Goal: Information Seeking & Learning: Learn about a topic

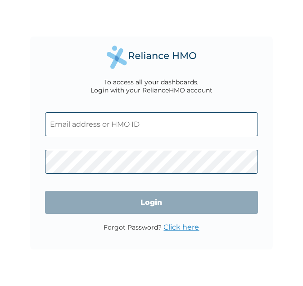
click at [141, 126] on input "text" at bounding box center [151, 124] width 213 height 24
click at [141, 119] on input "text" at bounding box center [151, 124] width 213 height 24
type input "[PERSON_NAME][EMAIL_ADDRESS][DOMAIN_NAME]"
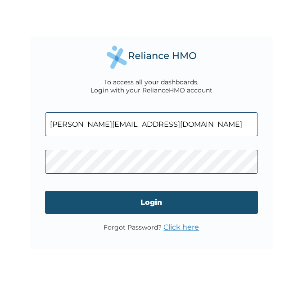
click at [138, 201] on input "Login" at bounding box center [151, 202] width 213 height 23
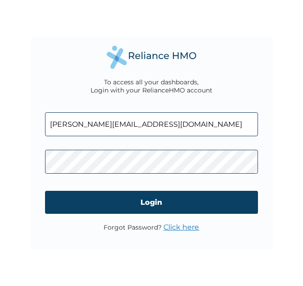
drag, startPoint x: 177, startPoint y: 231, endPoint x: 180, endPoint y: 225, distance: 6.7
click at [180, 225] on div "Forgot Password? Click here" at bounding box center [152, 232] width 96 height 18
click at [180, 225] on link "Click here" at bounding box center [182, 227] width 36 height 9
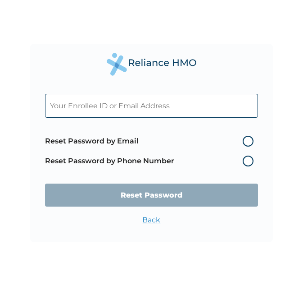
click at [164, 143] on label "Reset Password by Email" at bounding box center [151, 141] width 213 height 11
click at [230, 143] on input "Reset Password by Email" at bounding box center [237, 141] width 14 height 14
radio input "true"
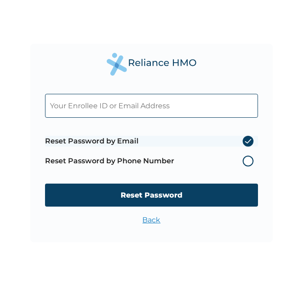
click at [155, 109] on input "text" at bounding box center [151, 106] width 213 height 24
type input "chibuikem.leo-okara@stu.cu.edu.ng"
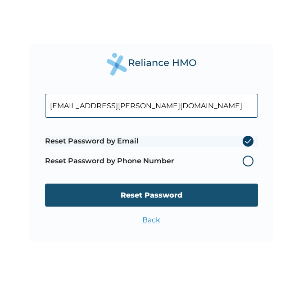
click at [178, 197] on input "Reset Password" at bounding box center [151, 194] width 213 height 23
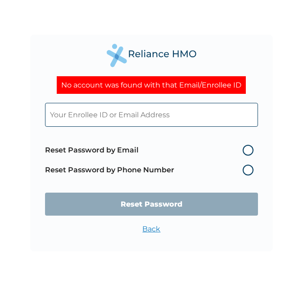
click at [164, 109] on input "text" at bounding box center [151, 115] width 213 height 24
click at [233, 150] on label "Reset Password by Email" at bounding box center [151, 150] width 213 height 11
click at [233, 150] on input "Reset Password by Email" at bounding box center [237, 150] width 14 height 14
radio input "true"
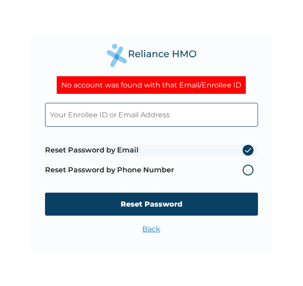
click at [203, 115] on input "text" at bounding box center [151, 115] width 213 height 24
type input "cleo-okara@vuringroup.com"
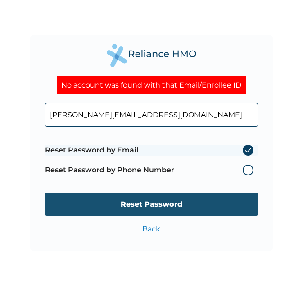
click at [186, 211] on input "Reset Password" at bounding box center [151, 203] width 213 height 23
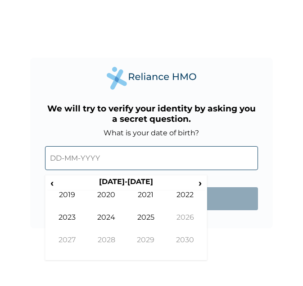
click at [178, 166] on input "text" at bounding box center [151, 158] width 213 height 24
click at [114, 157] on input "text" at bounding box center [151, 158] width 213 height 24
click at [67, 154] on input "text" at bounding box center [151, 158] width 213 height 24
click at [53, 156] on input "text" at bounding box center [151, 158] width 213 height 24
click at [146, 223] on td "2025" at bounding box center [146, 224] width 40 height 23
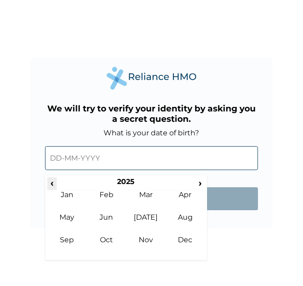
click at [53, 183] on span "‹" at bounding box center [51, 182] width 9 height 11
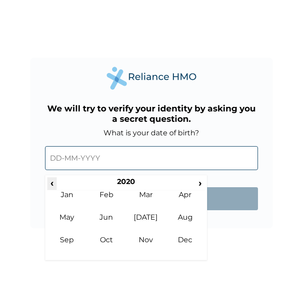
click at [53, 183] on span "‹" at bounding box center [51, 182] width 9 height 11
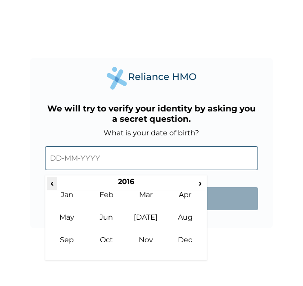
click at [53, 183] on span "‹" at bounding box center [51, 182] width 9 height 11
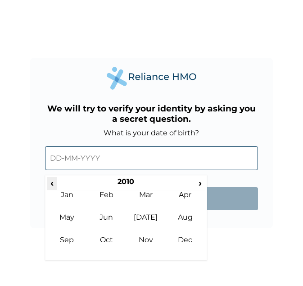
click at [53, 183] on span "‹" at bounding box center [51, 182] width 9 height 11
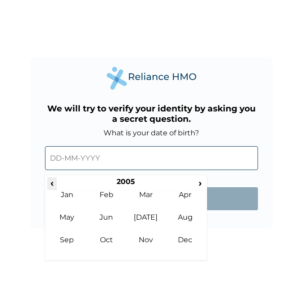
click at [53, 183] on span "‹" at bounding box center [51, 182] width 9 height 11
click at [181, 202] on td "Apr" at bounding box center [185, 201] width 40 height 23
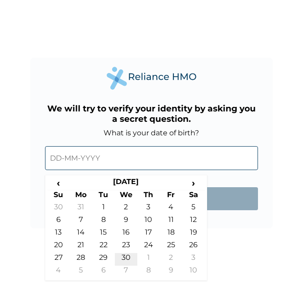
click at [125, 253] on td "30" at bounding box center [126, 259] width 23 height 13
type input "30-04-2003"
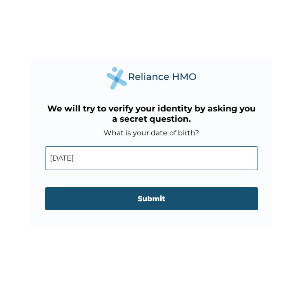
click at [141, 200] on input "Submit" at bounding box center [151, 198] width 213 height 23
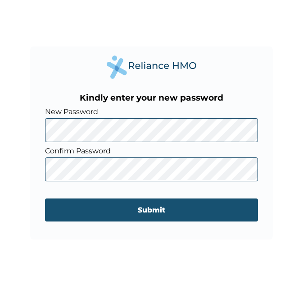
click at [95, 205] on input "Submit" at bounding box center [151, 209] width 213 height 23
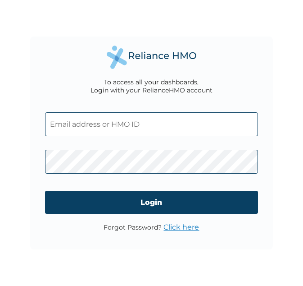
click at [155, 131] on input "text" at bounding box center [151, 124] width 213 height 24
type input "l"
type input "v"
type input "cleo-okara@vuringroup.com"
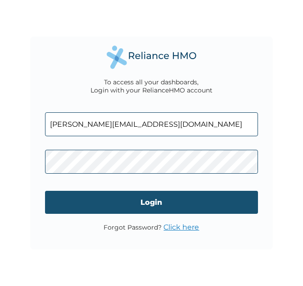
click at [137, 204] on input "Login" at bounding box center [151, 202] width 213 height 23
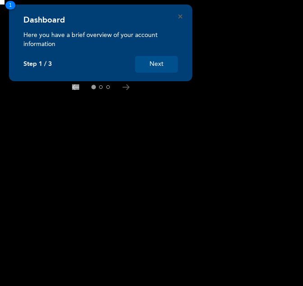
click at [152, 72] on button "Next" at bounding box center [156, 64] width 43 height 17
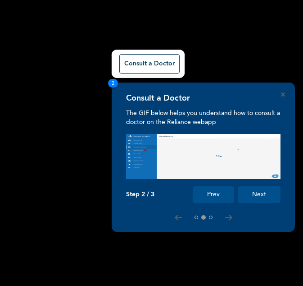
click at [251, 197] on button "Next" at bounding box center [259, 194] width 43 height 17
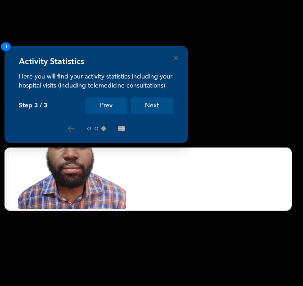
scroll to position [258, 0]
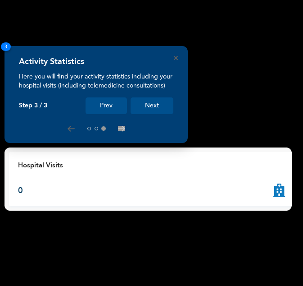
click at [150, 111] on button "Next" at bounding box center [152, 105] width 43 height 17
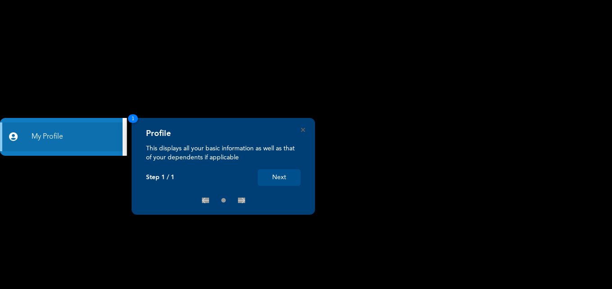
click at [269, 176] on button "Next" at bounding box center [279, 177] width 43 height 17
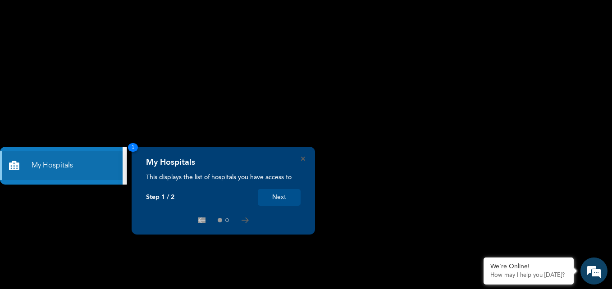
drag, startPoint x: 276, startPoint y: 207, endPoint x: 275, endPoint y: 202, distance: 5.0
click at [275, 202] on div "My Hospitals This displays the list of hospitals you have access to Step 1 / 2 …" at bounding box center [223, 191] width 183 height 88
click at [275, 202] on button "Next" at bounding box center [279, 197] width 43 height 17
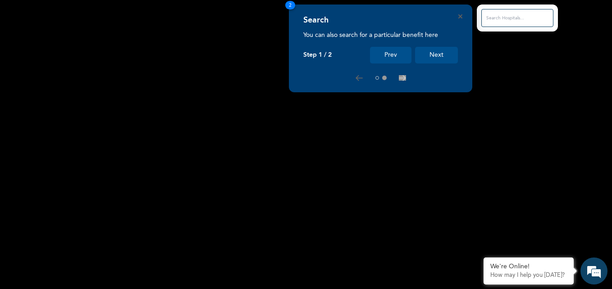
click at [444, 50] on button "Next" at bounding box center [436, 55] width 43 height 17
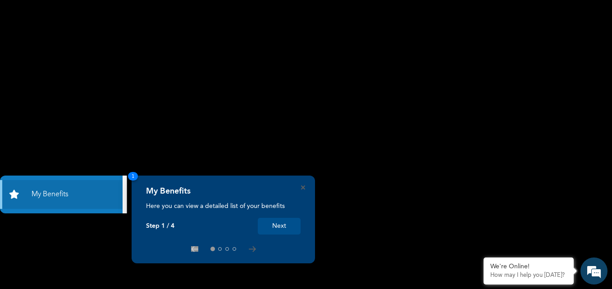
click at [276, 224] on button "Next" at bounding box center [279, 226] width 43 height 17
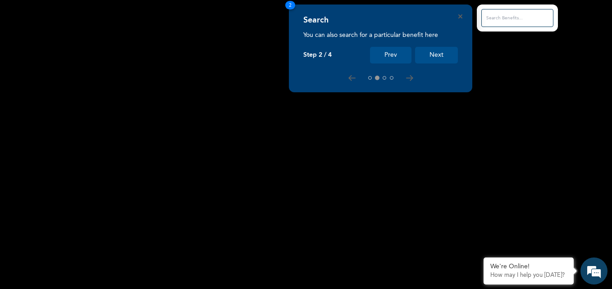
click at [425, 56] on button "Next" at bounding box center [436, 55] width 43 height 17
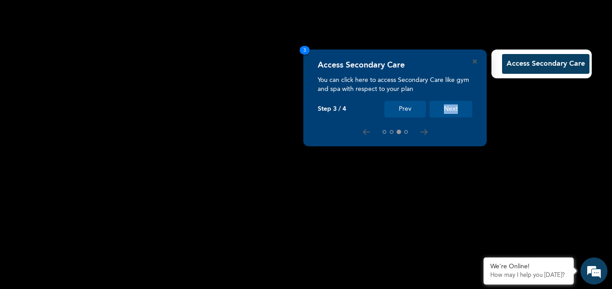
click at [425, 60] on div "Access Secondary Care You can click here to access Secondary Care like gym and …" at bounding box center [395, 88] width 155 height 57
click at [425, 56] on div "Access Secondary Care You can click here to access Secondary Care like gym and …" at bounding box center [394, 98] width 183 height 97
drag, startPoint x: 425, startPoint y: 56, endPoint x: 400, endPoint y: 73, distance: 30.2
click at [400, 73] on div "Access Secondary Care" at bounding box center [395, 67] width 155 height 15
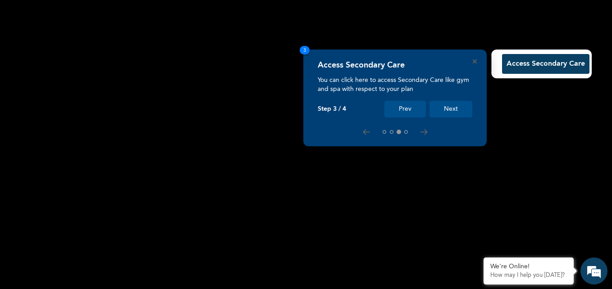
click at [438, 104] on button "Next" at bounding box center [450, 109] width 43 height 17
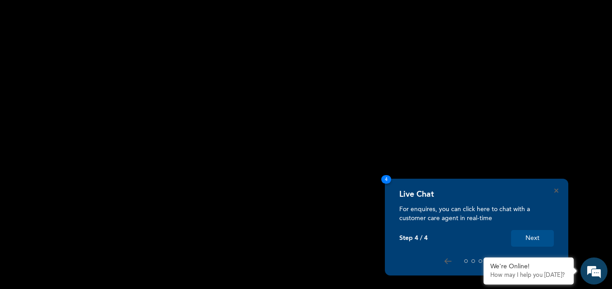
click at [518, 240] on button "Next" at bounding box center [532, 238] width 43 height 17
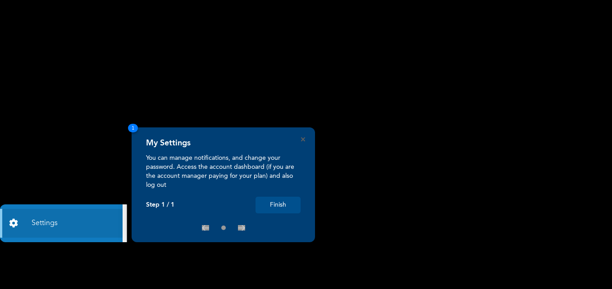
click at [278, 214] on div "My Settings You can manage notifications, and change your password. Access the …" at bounding box center [223, 185] width 183 height 115
click at [269, 201] on button "Finish" at bounding box center [277, 205] width 45 height 17
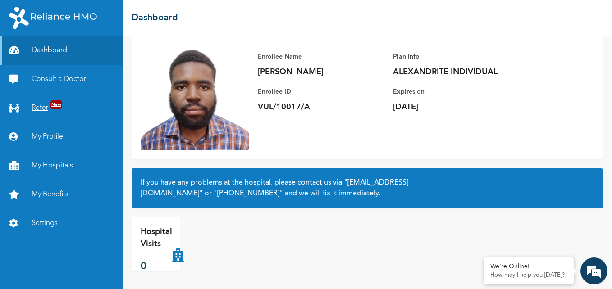
click at [45, 105] on link "Refer New" at bounding box center [61, 108] width 123 height 29
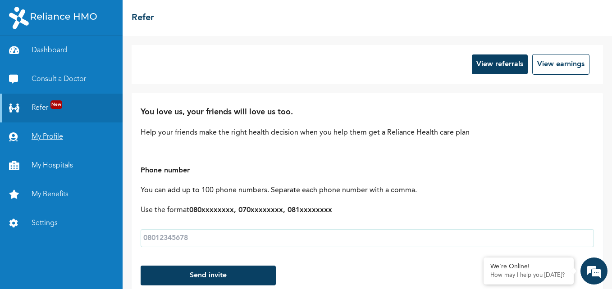
click at [54, 131] on link "My Profile" at bounding box center [61, 137] width 123 height 29
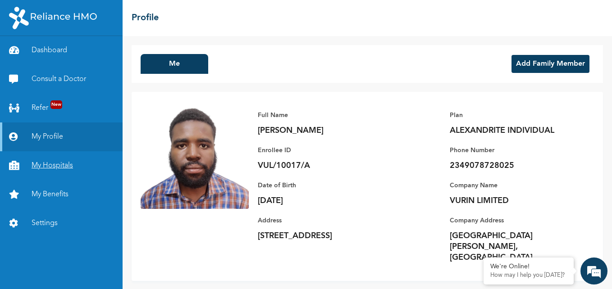
click at [59, 168] on link "My Hospitals" at bounding box center [61, 165] width 123 height 29
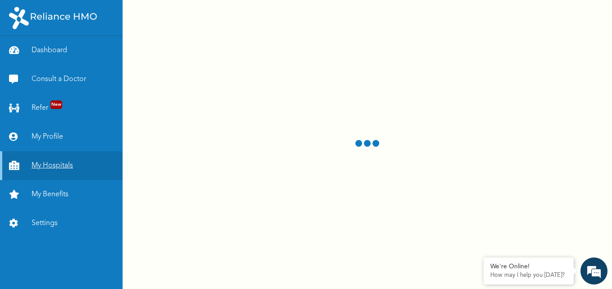
click at [54, 166] on link "My Hospitals" at bounding box center [61, 165] width 123 height 29
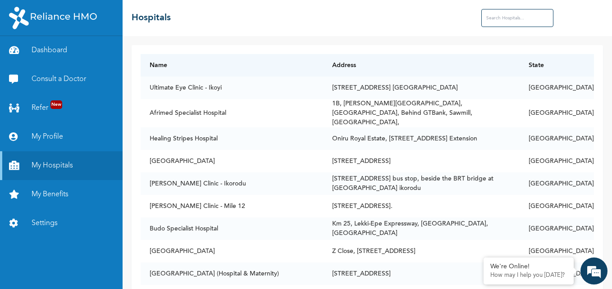
click at [504, 13] on input "text" at bounding box center [517, 18] width 72 height 18
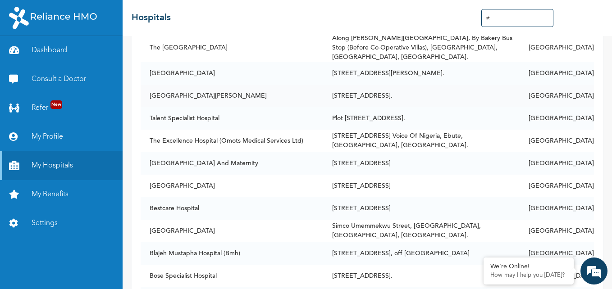
scroll to position [817, 0]
click at [499, 18] on input "st" at bounding box center [517, 18] width 72 height 18
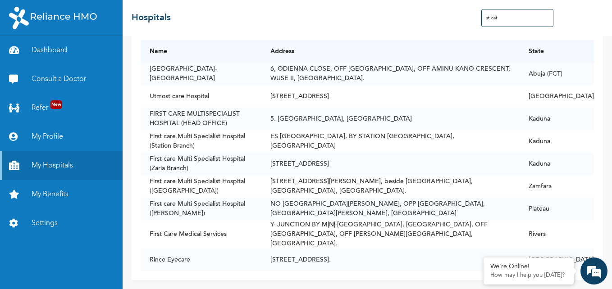
scroll to position [0, 0]
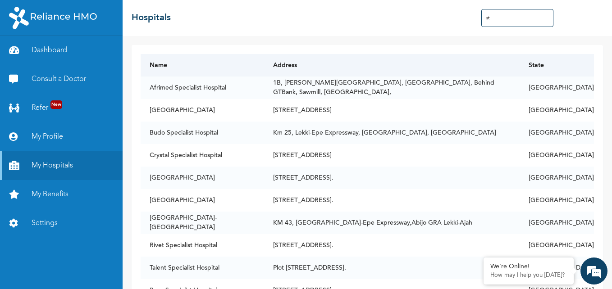
type input "s"
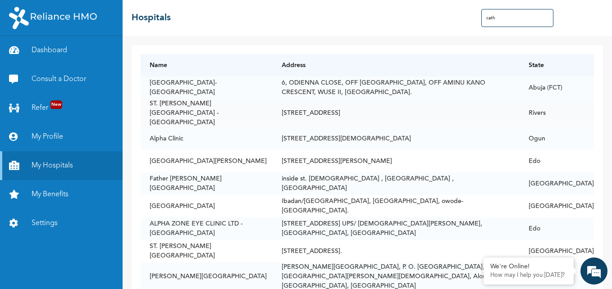
type input "cath"
click at [195, 104] on td "ST. [PERSON_NAME][GEOGRAPHIC_DATA] -[GEOGRAPHIC_DATA]" at bounding box center [207, 113] width 132 height 28
click at [215, 101] on td "ST. [PERSON_NAME][GEOGRAPHIC_DATA] -[GEOGRAPHIC_DATA]" at bounding box center [207, 113] width 132 height 28
click at [55, 187] on link "My Benefits" at bounding box center [61, 194] width 123 height 29
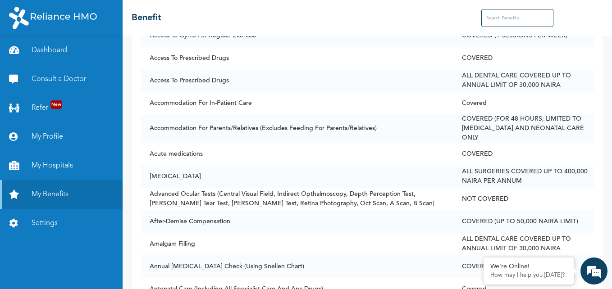
scroll to position [182, 0]
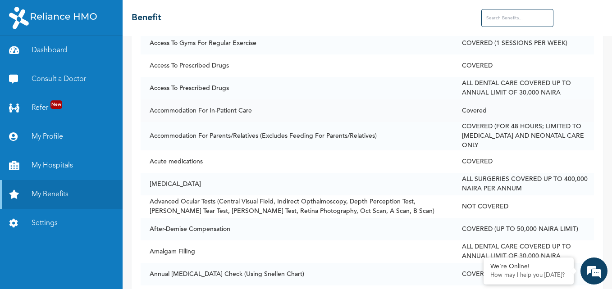
drag, startPoint x: 341, startPoint y: 114, endPoint x: 324, endPoint y: 100, distance: 22.4
click at [324, 100] on td "Accommodation For In-Patient Care" at bounding box center [297, 111] width 312 height 23
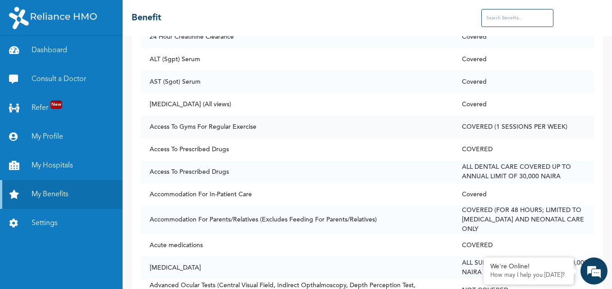
scroll to position [100, 0]
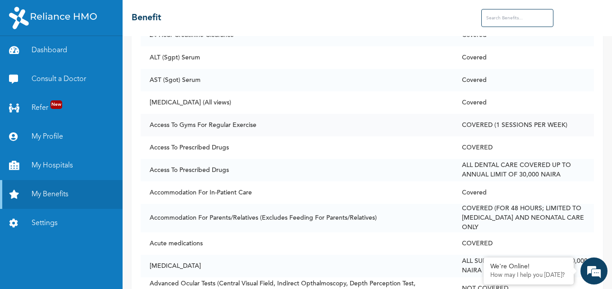
click at [483, 127] on td "COVERED (1 SESSIONS PER WEEK)" at bounding box center [523, 125] width 141 height 23
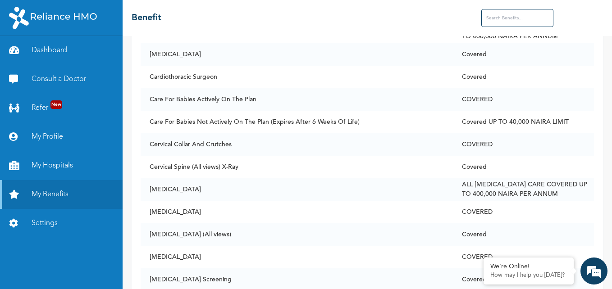
scroll to position [986, 0]
click at [54, 52] on link "Dashboard" at bounding box center [61, 50] width 123 height 29
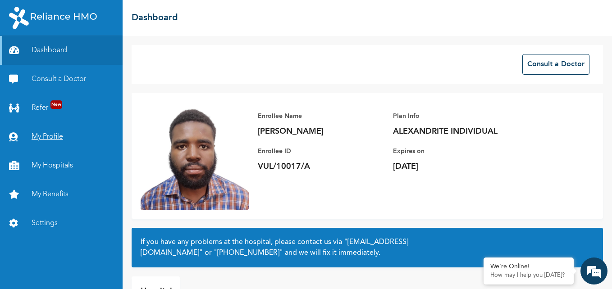
click at [49, 132] on link "My Profile" at bounding box center [61, 137] width 123 height 29
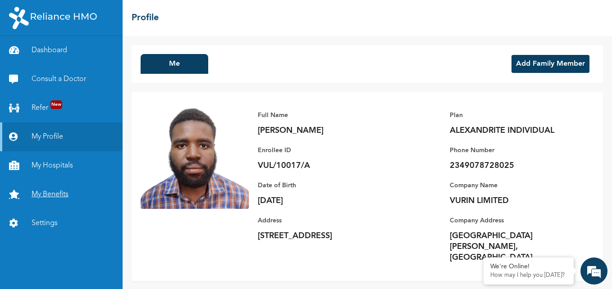
click at [56, 190] on link "My Benefits" at bounding box center [61, 194] width 123 height 29
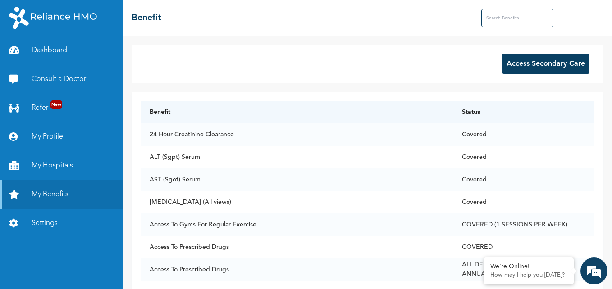
click at [512, 66] on button "Access Secondary Care" at bounding box center [545, 64] width 87 height 20
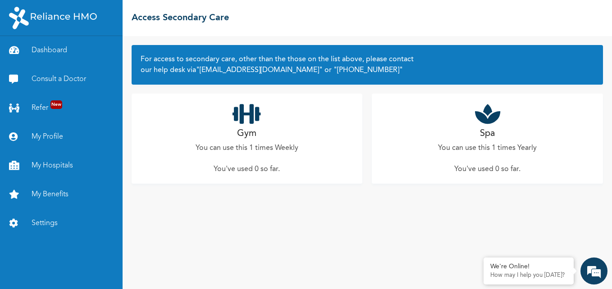
click at [304, 206] on div "For access to secondary care, other than the those on the list above, please co…" at bounding box center [367, 162] width 489 height 253
click at [254, 136] on h2 "Gym" at bounding box center [246, 134] width 19 height 14
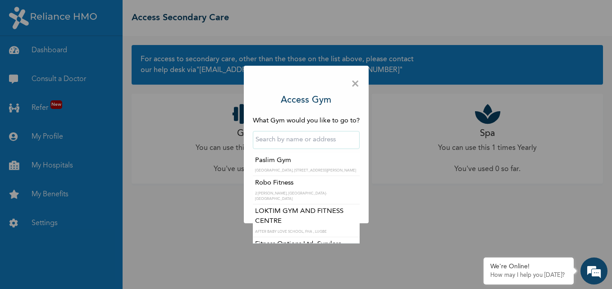
click at [289, 137] on input "text" at bounding box center [306, 140] width 107 height 18
click at [317, 133] on input "text" at bounding box center [306, 140] width 107 height 18
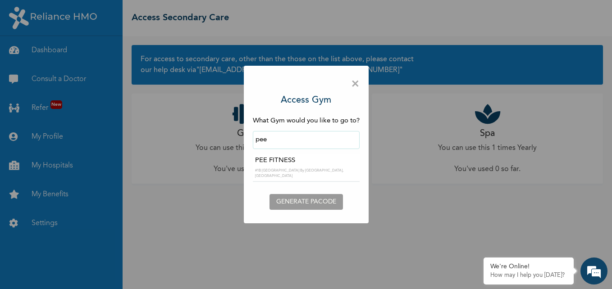
type input "pee"
click at [354, 84] on span "×" at bounding box center [355, 84] width 9 height 19
